Goal: Find contact information: Obtain details needed to contact an individual or organization

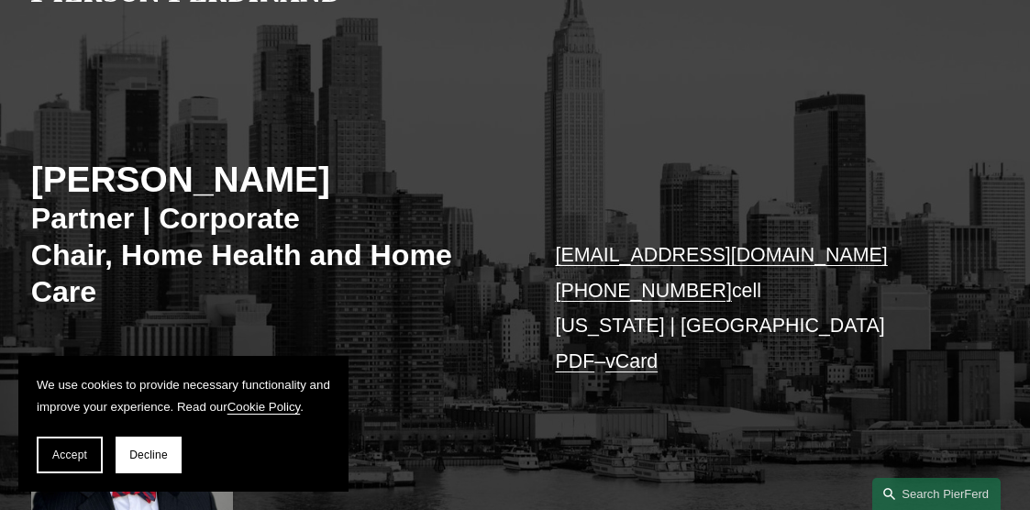
scroll to position [119, 0]
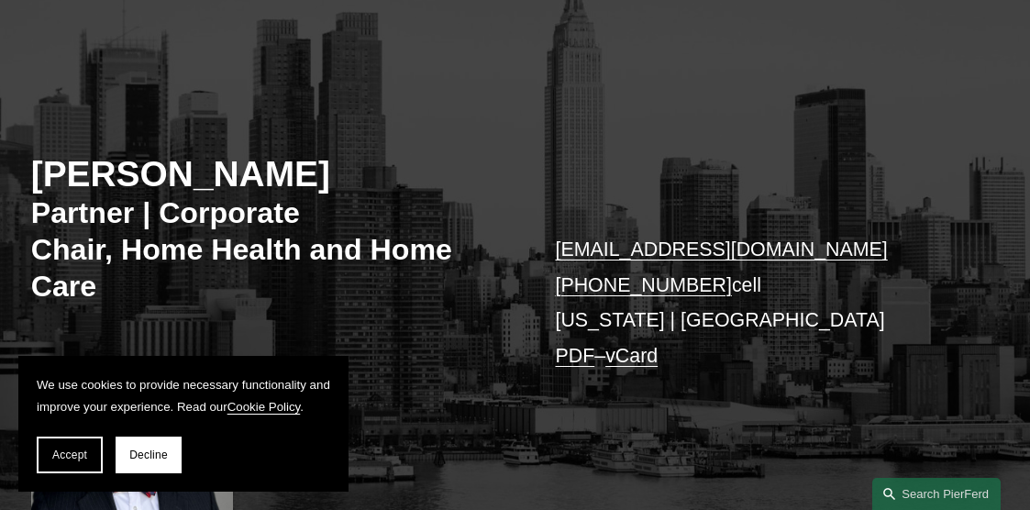
click at [81, 455] on span "Accept" at bounding box center [69, 454] width 35 height 13
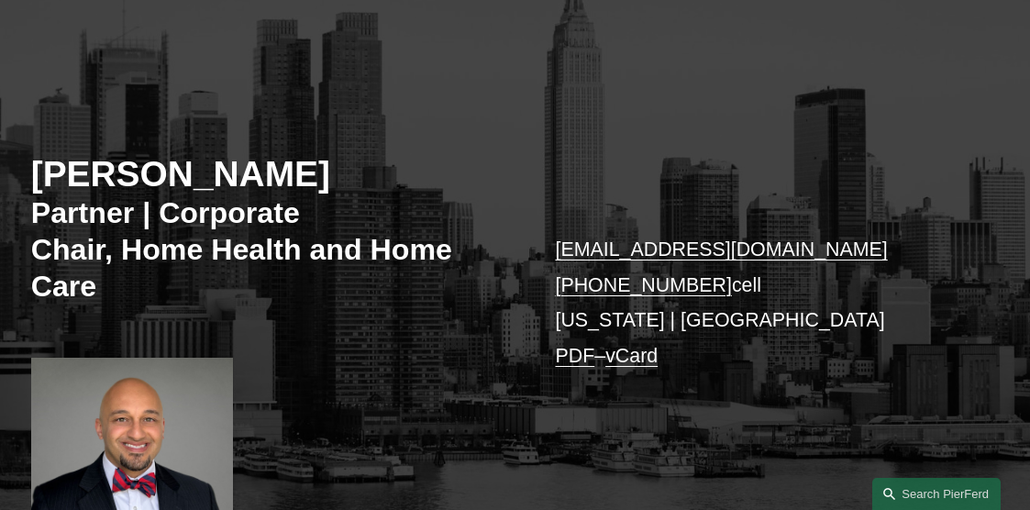
drag, startPoint x: 704, startPoint y: 291, endPoint x: 585, endPoint y: 287, distance: 119.3
click at [585, 287] on p "sami.asaad@pierferd.com +1.203.747.9042 cell New York | Princeton PDF – vCard" at bounding box center [757, 302] width 404 height 141
copy link "203.747.9042"
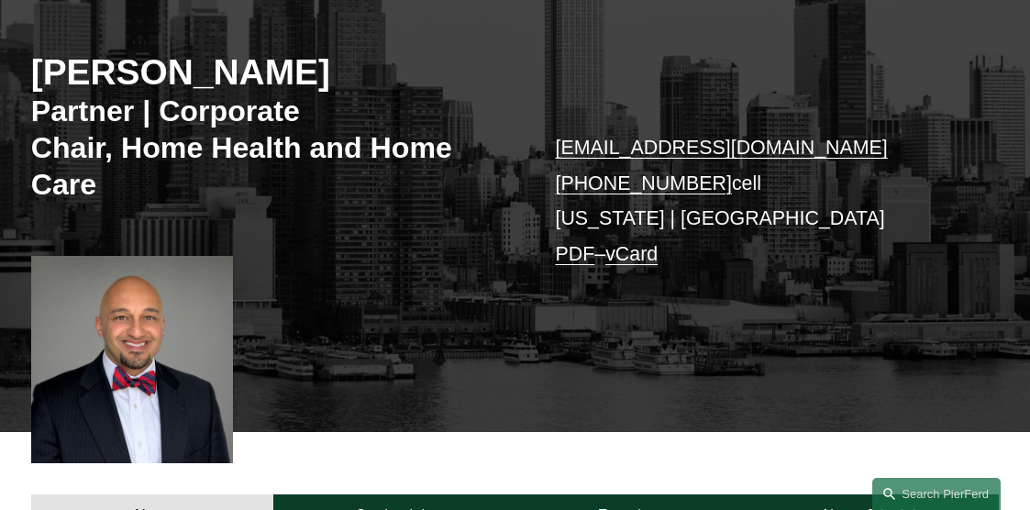
scroll to position [224, 0]
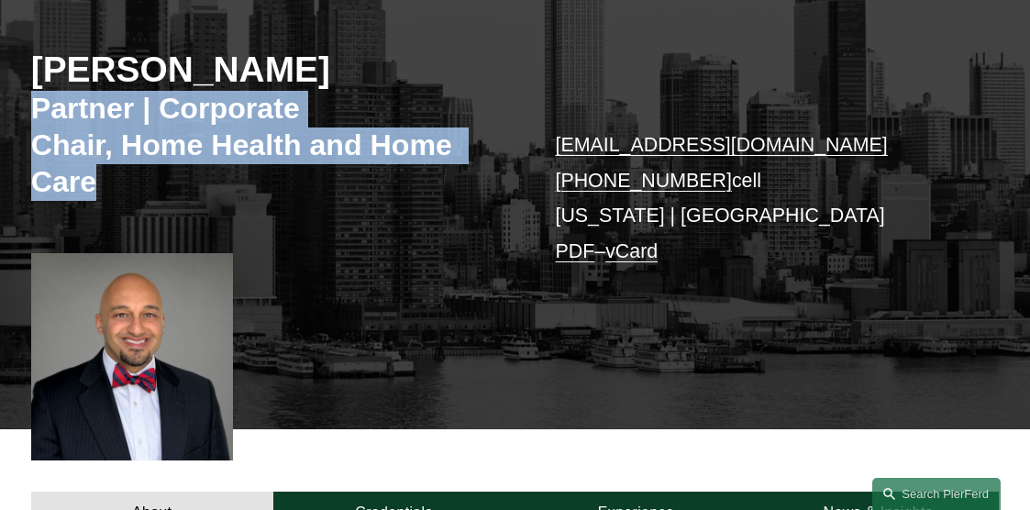
drag, startPoint x: 40, startPoint y: 112, endPoint x: 277, endPoint y: 179, distance: 245.9
click at [277, 179] on h3 "Partner | Corporate Chair, Home Health and Home Care" at bounding box center [273, 145] width 484 height 109
copy h3 "Partner | Corporate Chair, Home Health and Home Care"
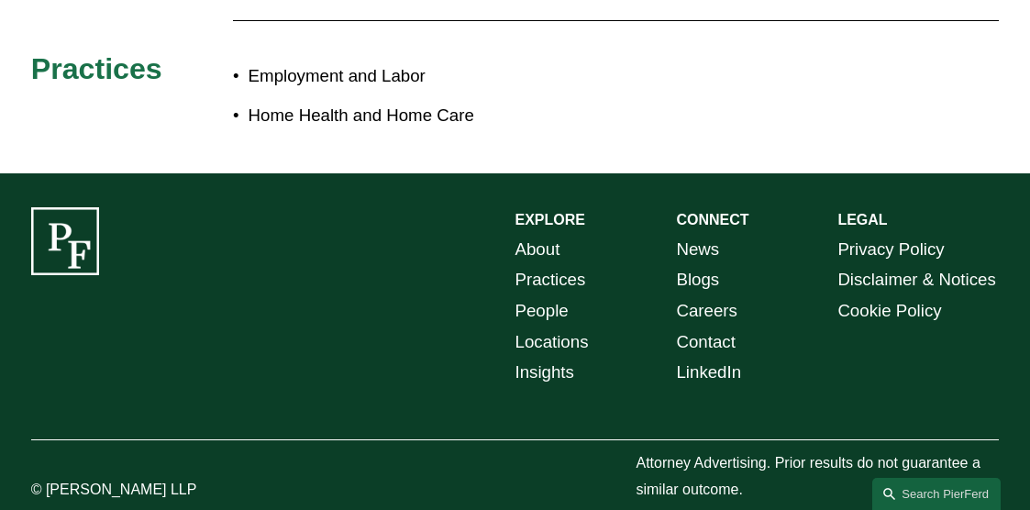
scroll to position [902, 0]
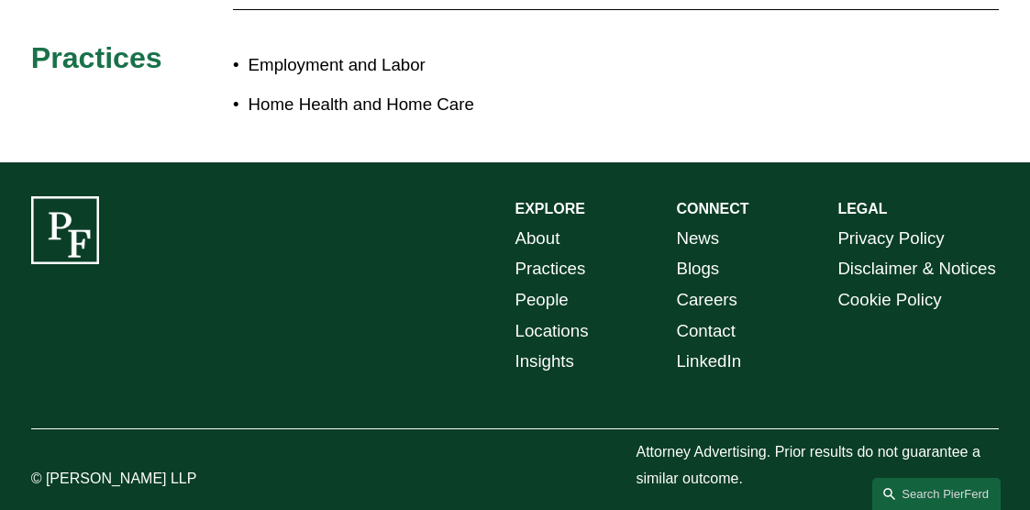
drag, startPoint x: 682, startPoint y: 341, endPoint x: 546, endPoint y: 339, distance: 136.7
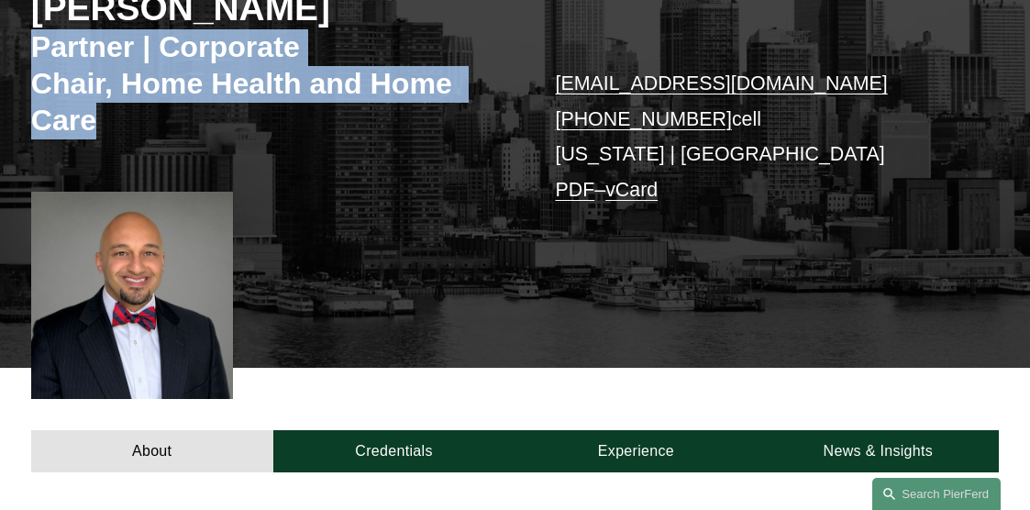
scroll to position [280, 0]
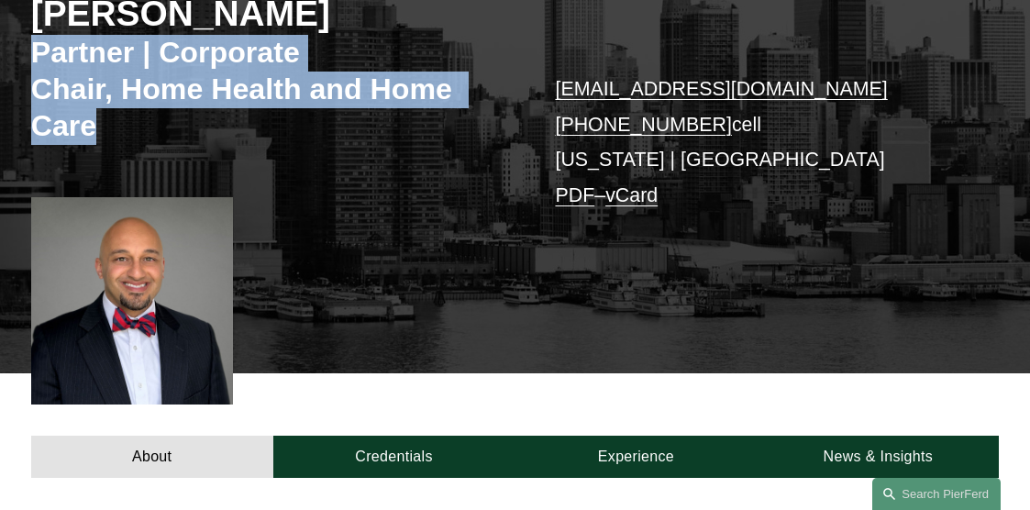
click at [636, 200] on link "vCard" at bounding box center [631, 195] width 52 height 22
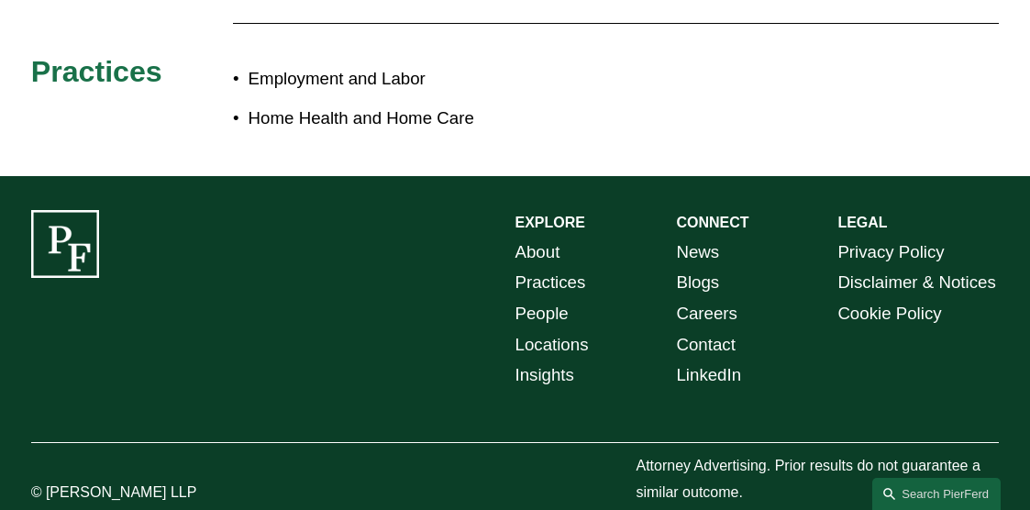
scroll to position [930, 0]
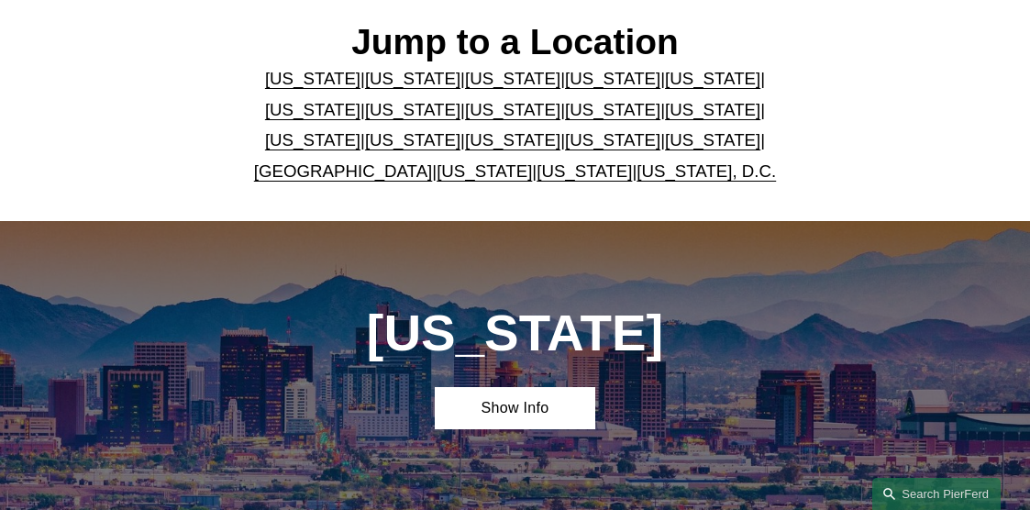
scroll to position [435, 0]
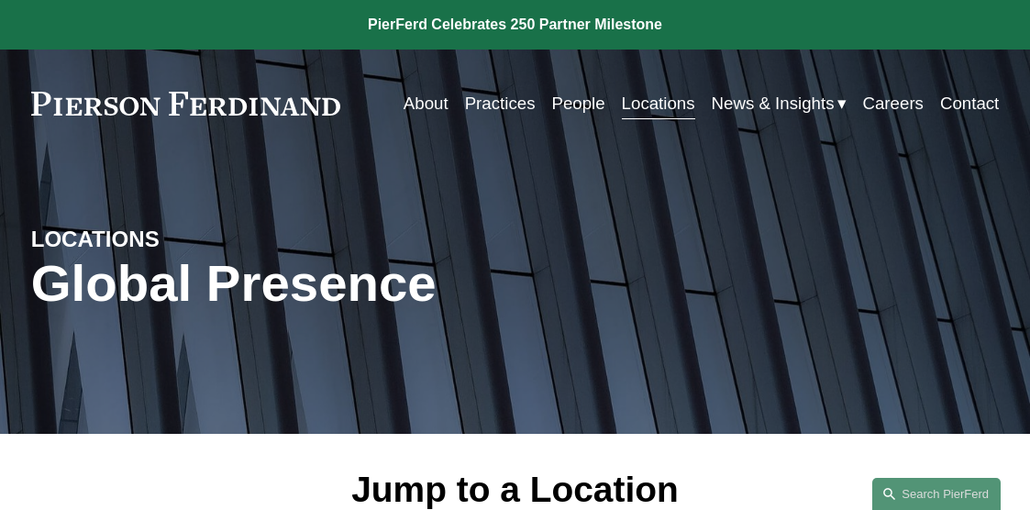
scroll to position [3625, 0]
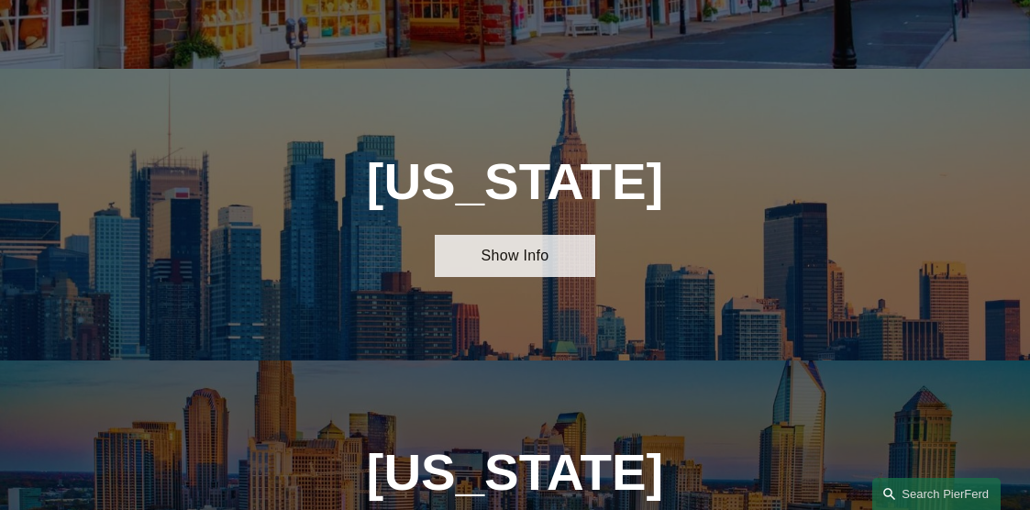
click at [545, 235] on link "Show Info" at bounding box center [515, 255] width 161 height 41
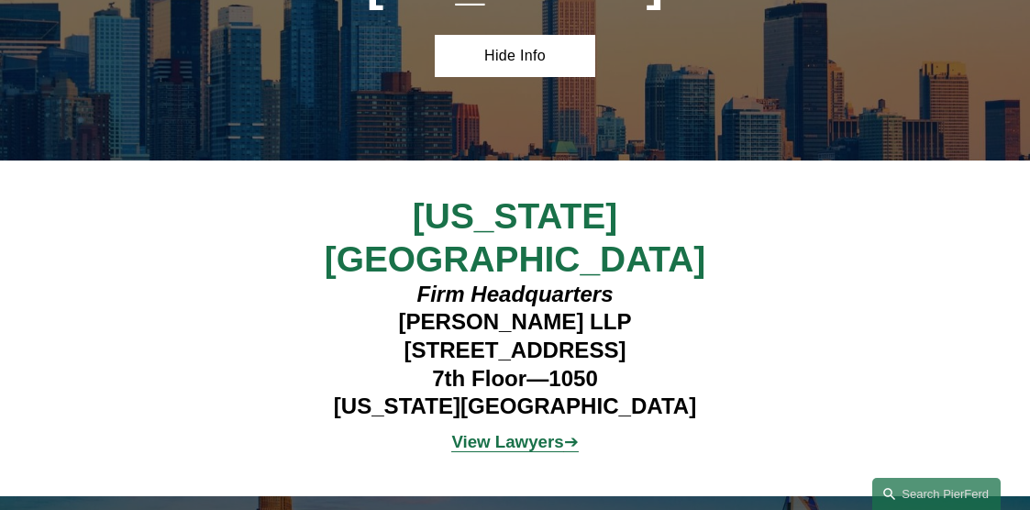
scroll to position [3865, 0]
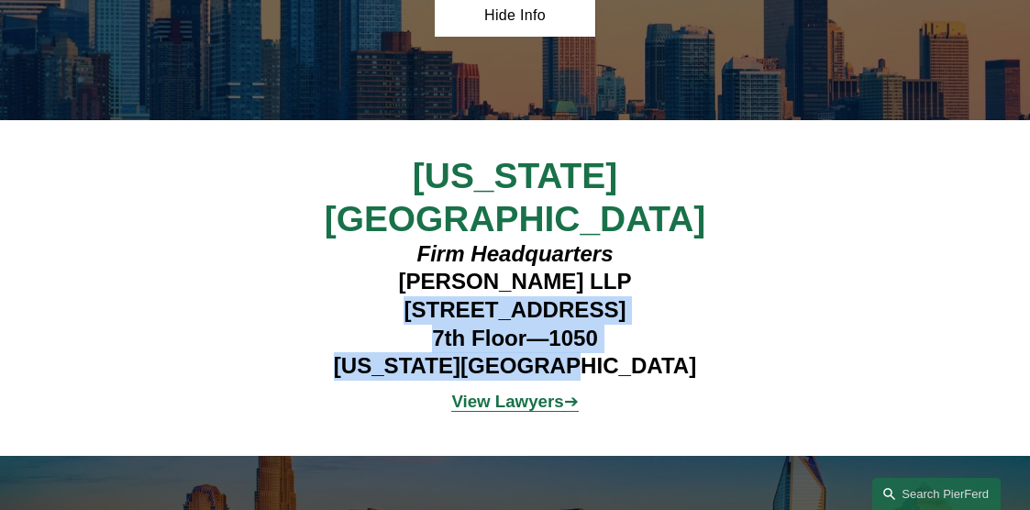
drag, startPoint x: 366, startPoint y: 204, endPoint x: 624, endPoint y: 254, distance: 262.6
click at [624, 254] on h4 "Firm Headquarters Pierson Ferdinand LLP 1270 Avenue of the Americas 7th Floor—1…" at bounding box center [516, 310] width 404 height 140
copy h4 "1270 Avenue of the Americas 7th Floor—1050 New York, NY 10020"
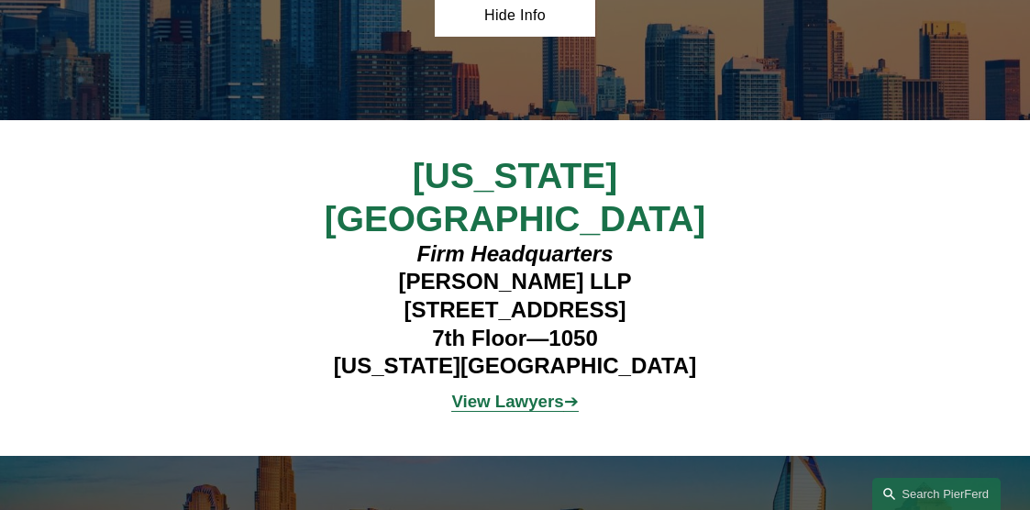
click at [610, 386] on p "View Lawyers ➔" at bounding box center [516, 401] width 404 height 31
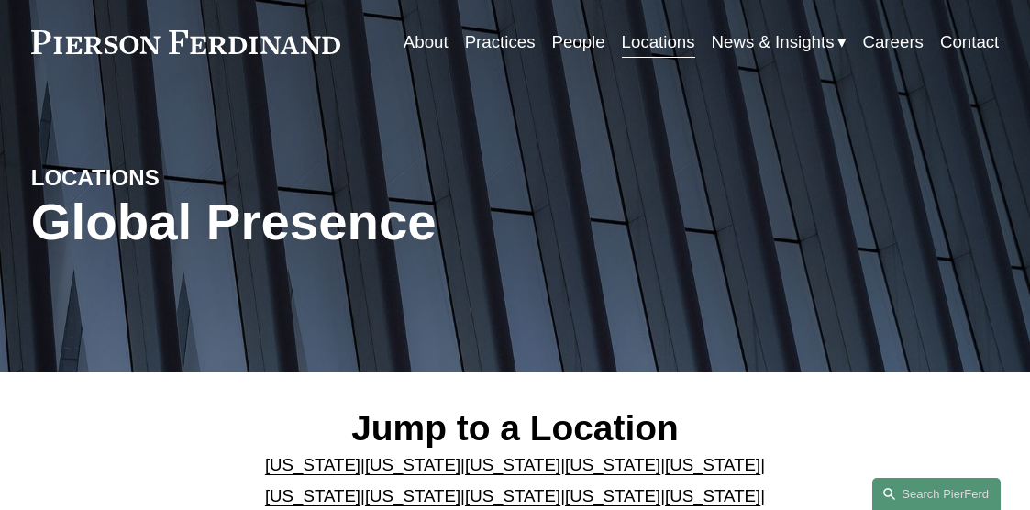
scroll to position [49, 0]
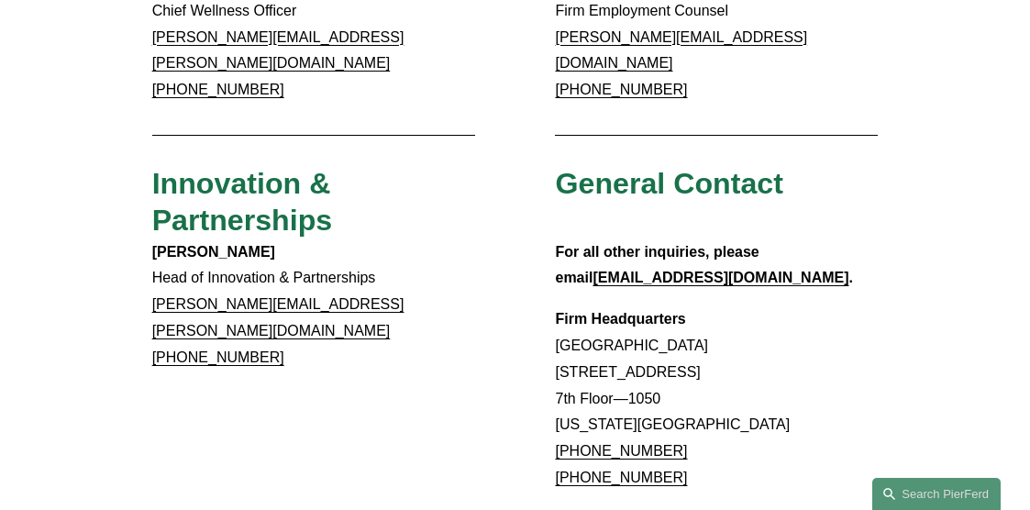
scroll to position [1410, 0]
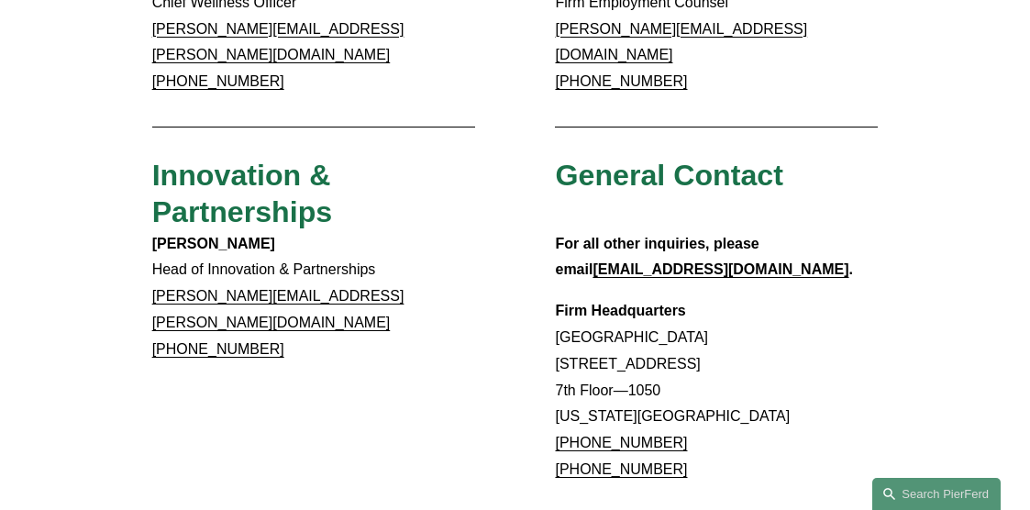
drag, startPoint x: 672, startPoint y: 371, endPoint x: 578, endPoint y: 376, distance: 94.6
click at [578, 376] on p "Firm Headquarters Rockefeller Center 1270 Avenue of the Americas 7th Floor—1050…" at bounding box center [716, 390] width 323 height 185
copy link "917.914.2279"
drag, startPoint x: 667, startPoint y: 396, endPoint x: 581, endPoint y: 398, distance: 86.2
click at [581, 398] on p "Firm Headquarters Rockefeller Center 1270 Avenue of the Americas 7th Floor—1050…" at bounding box center [716, 390] width 323 height 185
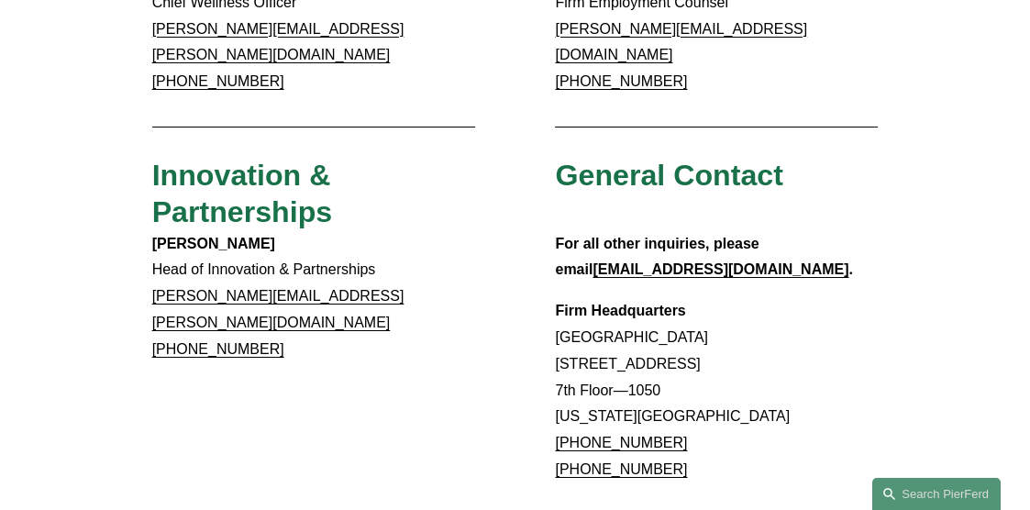
click at [709, 394] on p "Firm Headquarters Rockefeller Center 1270 Avenue of the Americas 7th Floor—1050…" at bounding box center [716, 390] width 323 height 185
drag, startPoint x: 689, startPoint y: 396, endPoint x: 579, endPoint y: 399, distance: 110.1
click at [579, 399] on p "Firm Headquarters Rockefeller Center 1270 Avenue of the Americas 7th Floor—1050…" at bounding box center [716, 390] width 323 height 185
copy link "866.559.1811"
